Goal: Information Seeking & Learning: Learn about a topic

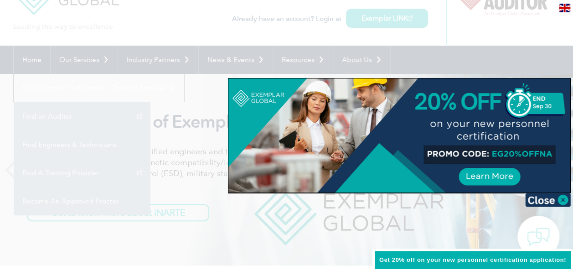
scroll to position [46, 0]
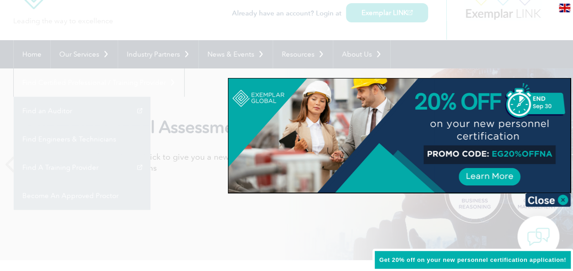
click at [563, 199] on img at bounding box center [548, 200] width 46 height 14
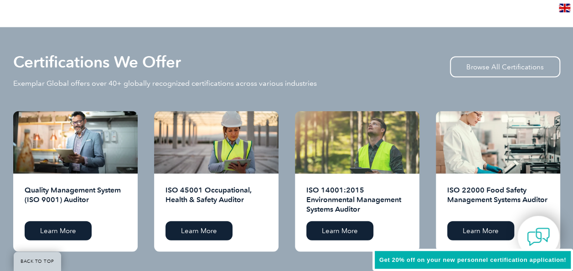
scroll to position [820, 0]
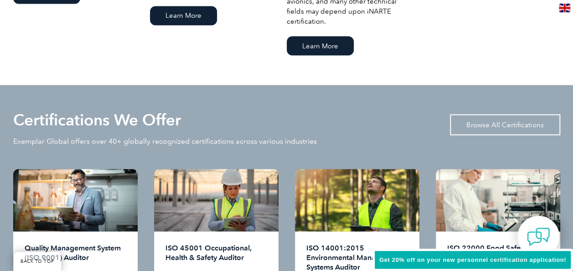
click at [485, 128] on link "Browse All Certifications" at bounding box center [505, 124] width 110 height 21
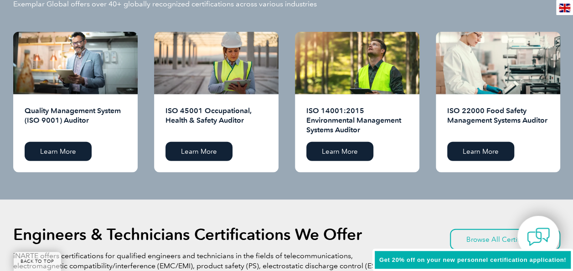
scroll to position [866, 0]
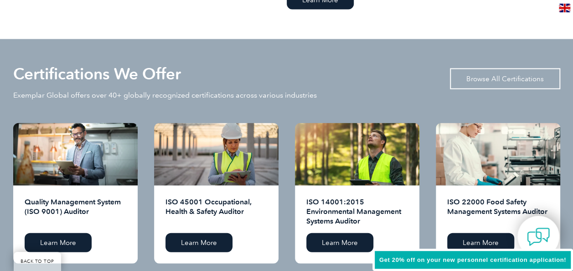
click at [484, 83] on link "Browse All Certifications" at bounding box center [505, 78] width 110 height 21
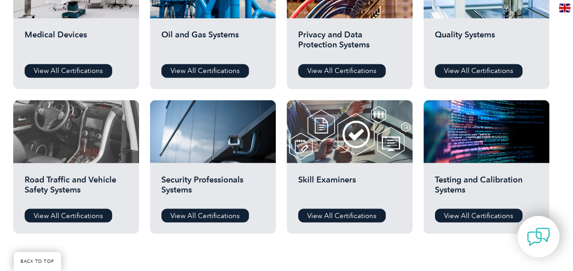
scroll to position [683, 0]
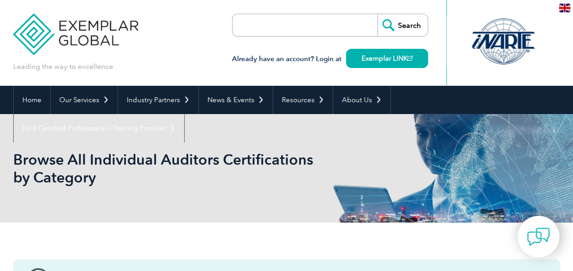
click at [312, 29] on input "search" at bounding box center [285, 25] width 96 height 22
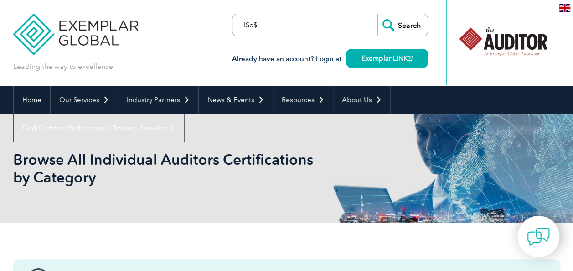
type input "ISo$"
